Goal: Task Accomplishment & Management: Manage account settings

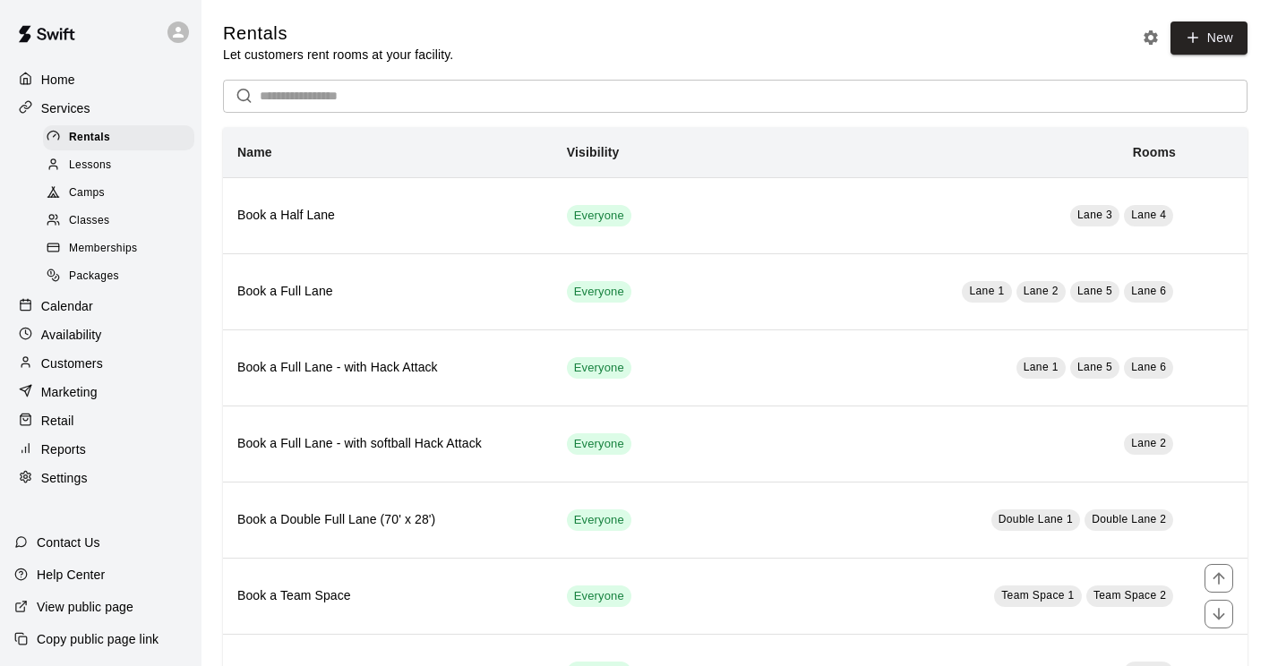
scroll to position [2, 0]
click at [78, 202] on span "Camps" at bounding box center [87, 193] width 36 height 18
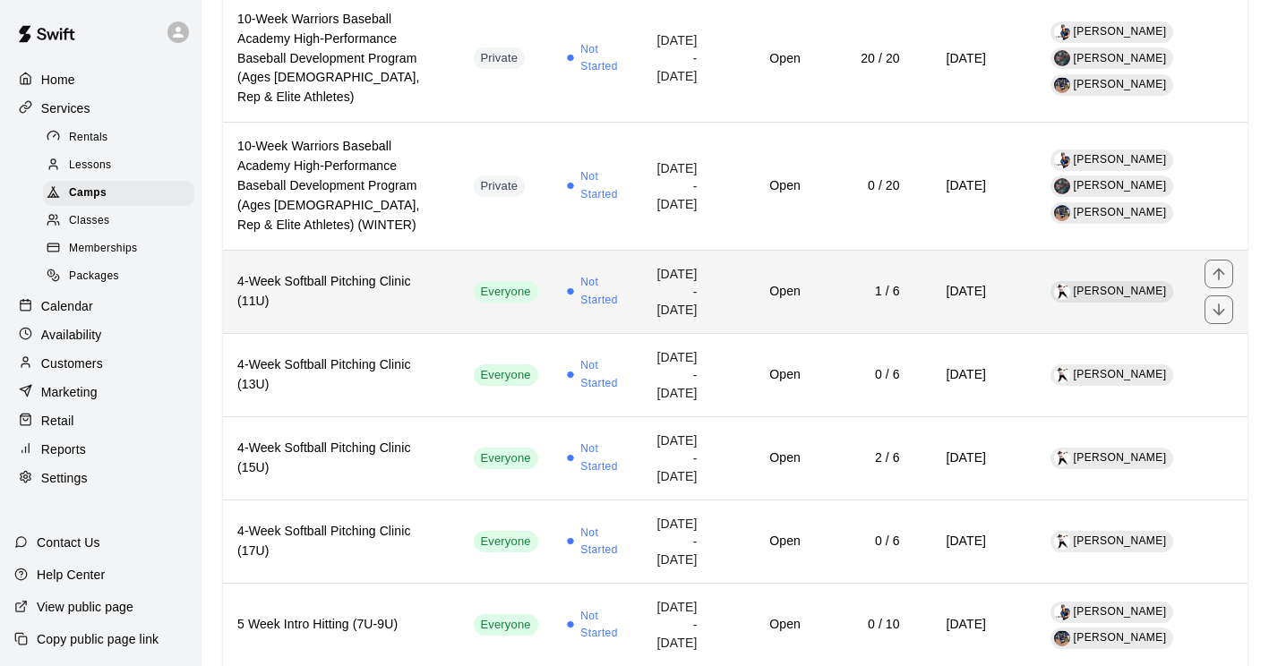
scroll to position [391, 0]
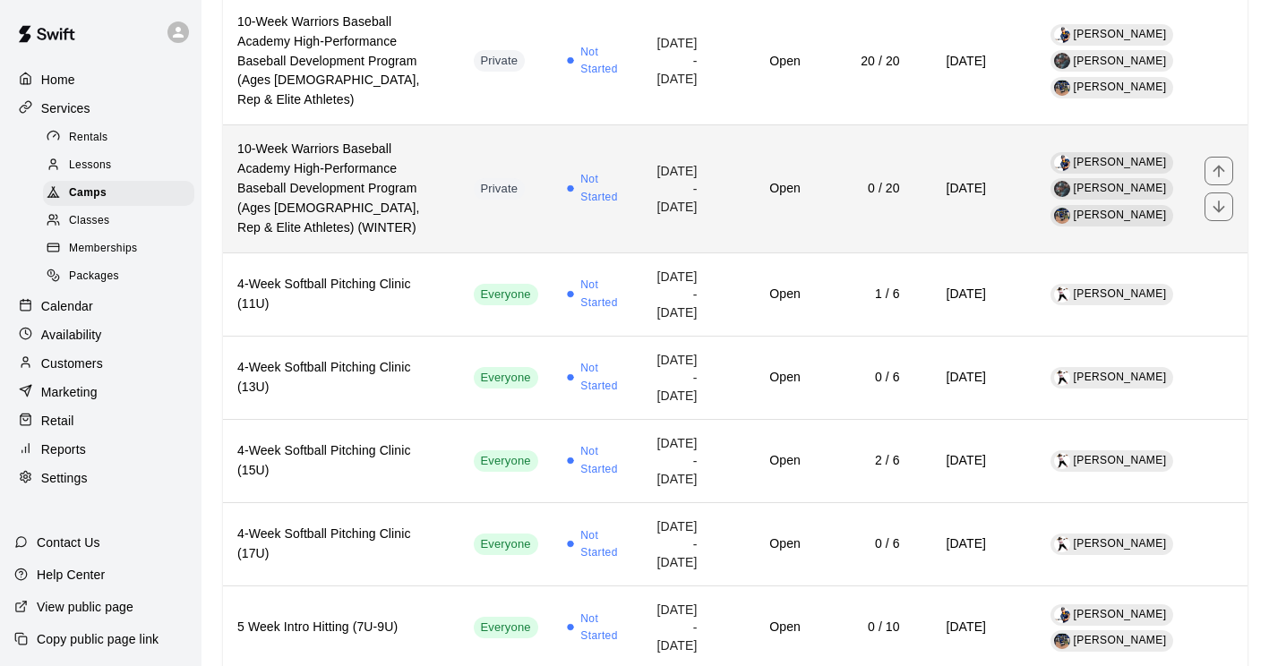
click at [340, 168] on h6 "10-Week Warriors Baseball Academy High-Performance Baseball Development Program…" at bounding box center [341, 189] width 208 height 99
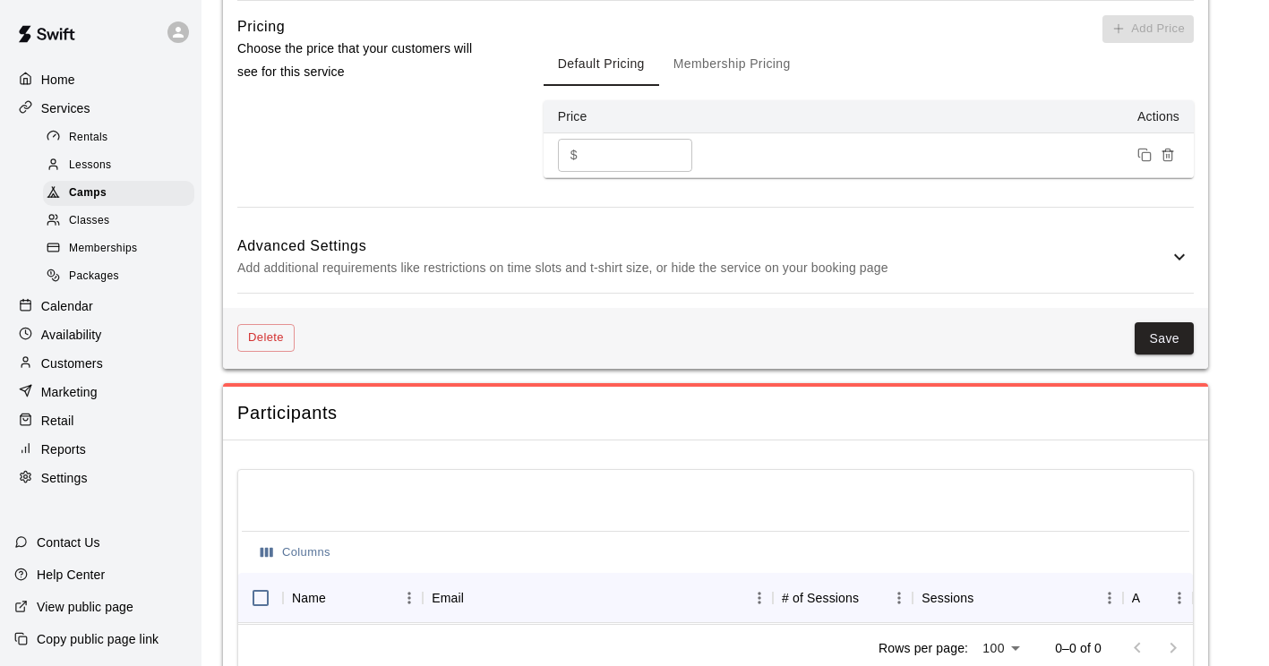
scroll to position [2020, 0]
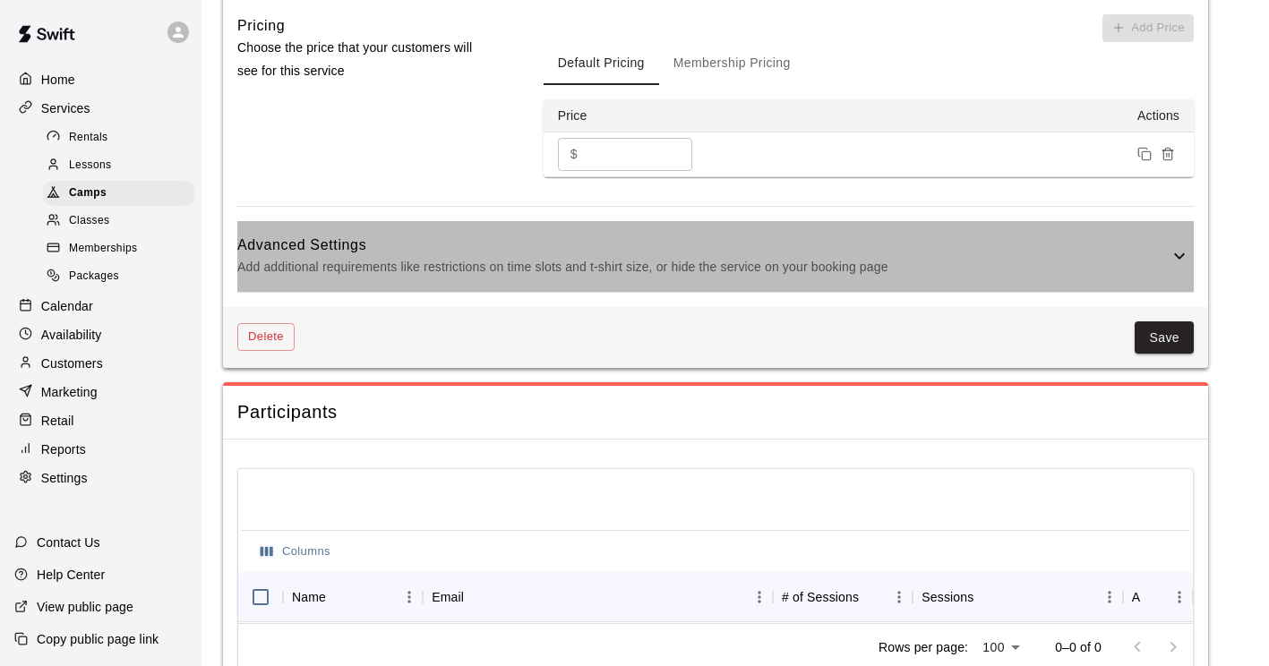
click at [409, 278] on p "Add additional requirements like restrictions on time slots and t-shirt size, o…" at bounding box center [702, 267] width 931 height 22
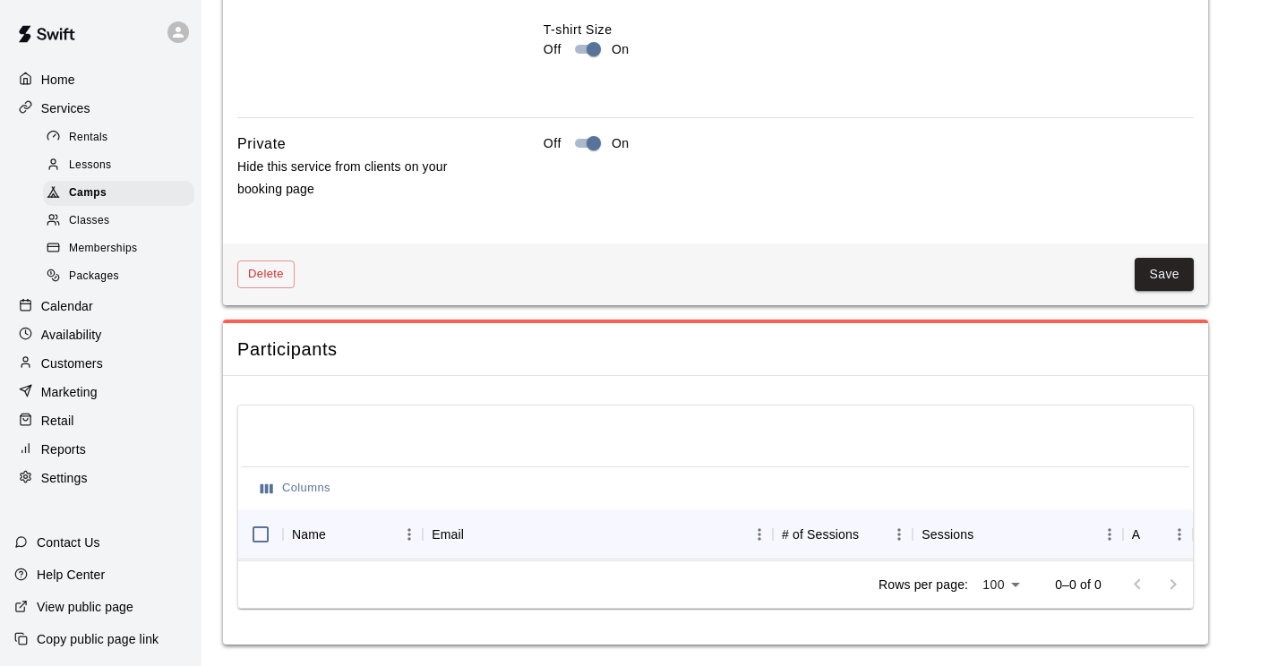
scroll to position [2893, 0]
click at [1161, 291] on button "Save" at bounding box center [1164, 274] width 59 height 33
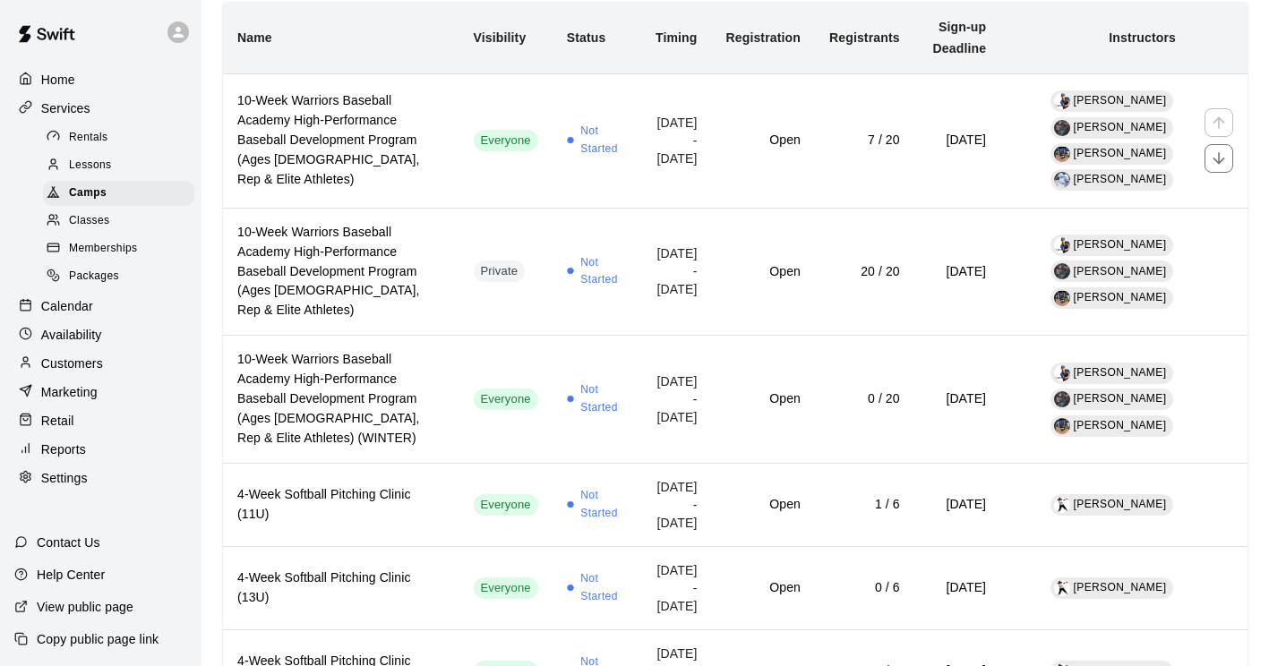
scroll to position [187, 0]
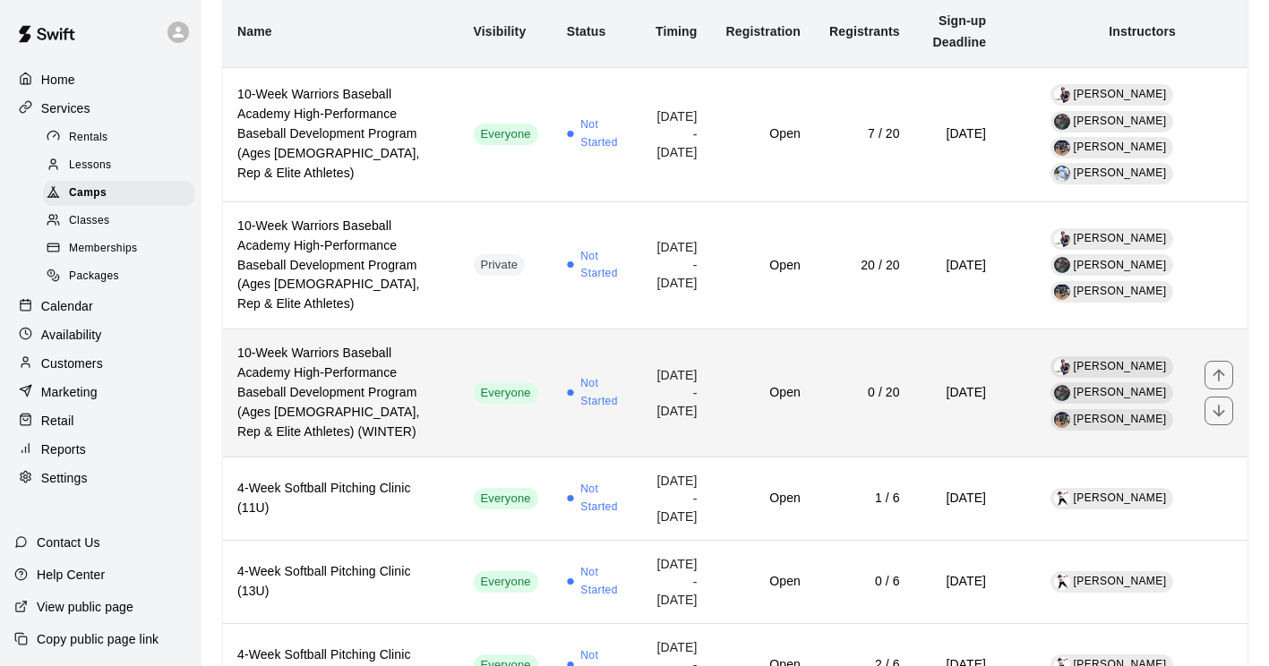
click at [290, 362] on h6 "10-Week Warriors Baseball Academy High-Performance Baseball Development Program…" at bounding box center [341, 393] width 208 height 99
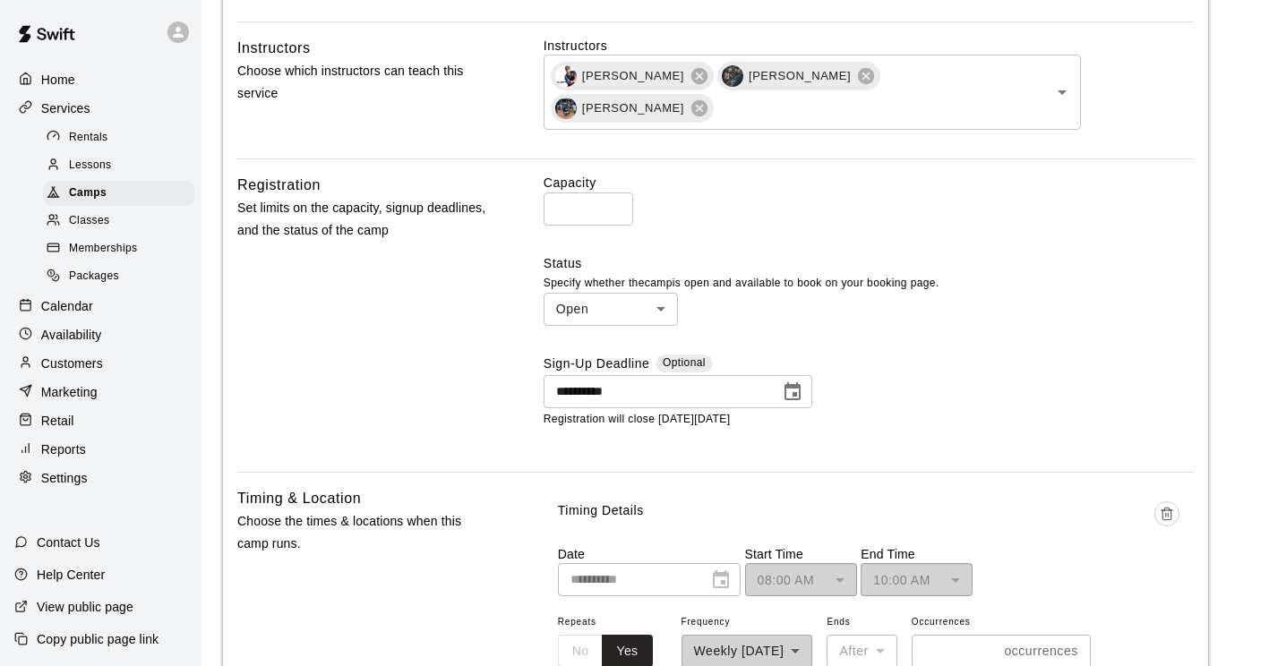
scroll to position [1185, 0]
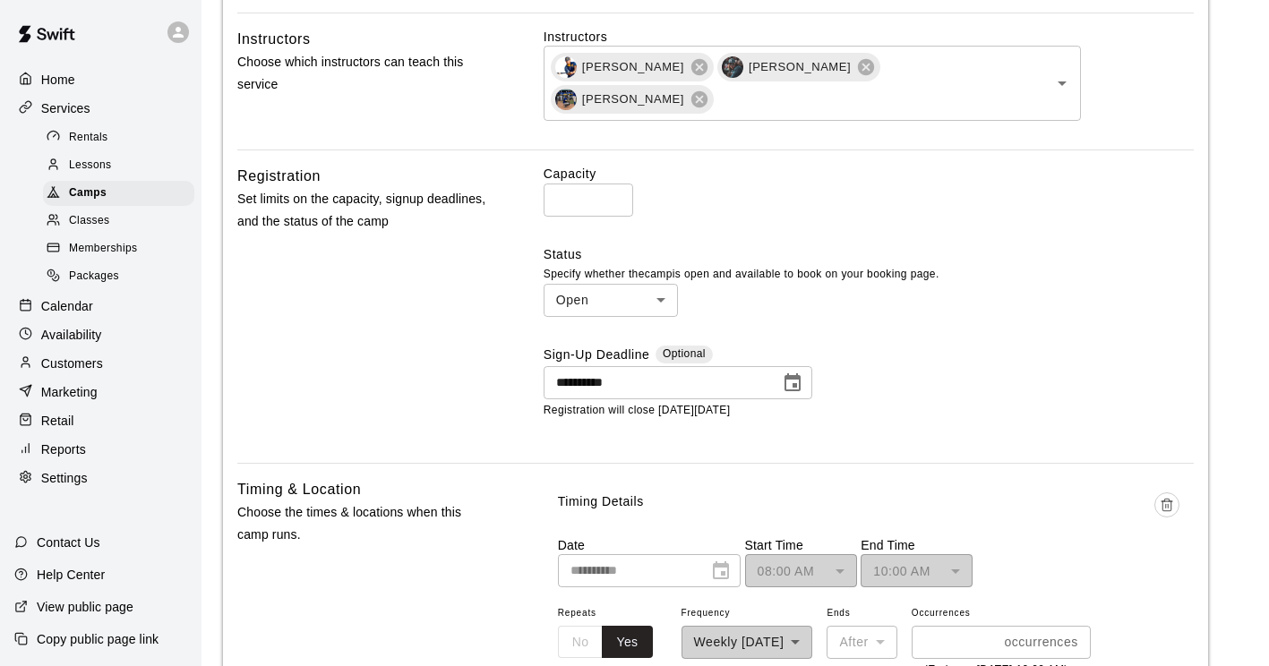
click at [77, 141] on span "Rentals" at bounding box center [88, 138] width 39 height 18
